Goal: Browse casually

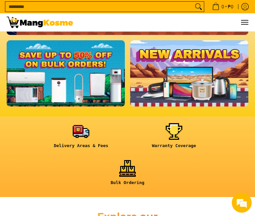
scroll to position [0, 242]
click at [91, 67] on link at bounding box center [66, 73] width 118 height 66
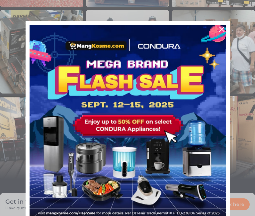
scroll to position [261, 0]
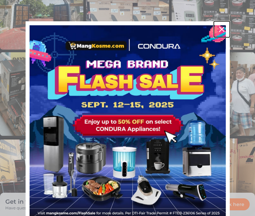
click at [219, 29] on icon "close icon" at bounding box center [221, 29] width 5 height 5
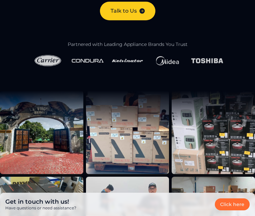
scroll to position [133, 0]
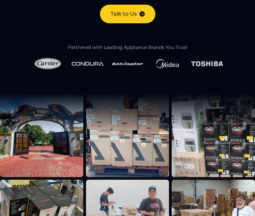
click at [203, 61] on img at bounding box center [207, 64] width 32 height 8
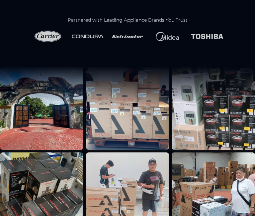
scroll to position [0, 0]
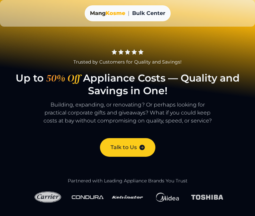
click at [111, 12] on span "Kosme" at bounding box center [116, 13] width 20 height 6
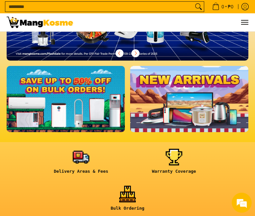
scroll to position [180, 0]
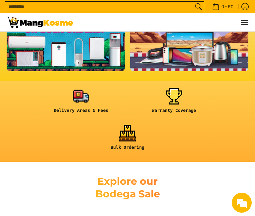
click at [200, 48] on link at bounding box center [189, 38] width 118 height 66
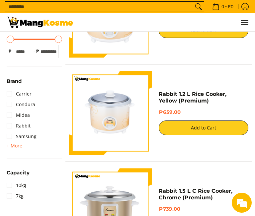
scroll to position [150, 0]
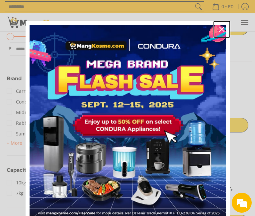
click at [219, 28] on icon "close icon" at bounding box center [221, 29] width 5 height 5
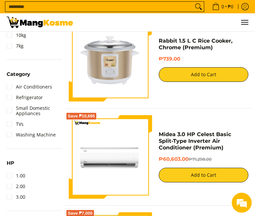
scroll to position [177, 0]
